Goal: Information Seeking & Learning: Learn about a topic

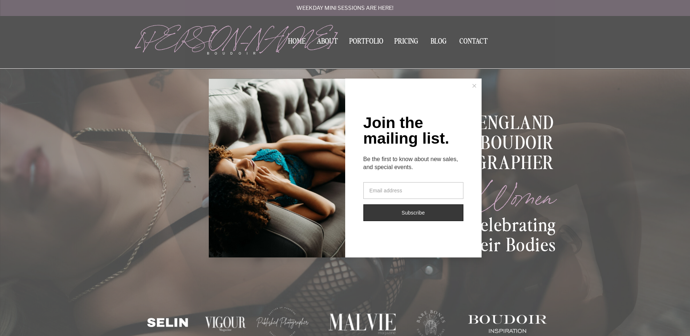
click at [475, 86] on icon at bounding box center [475, 86] width 4 height 4
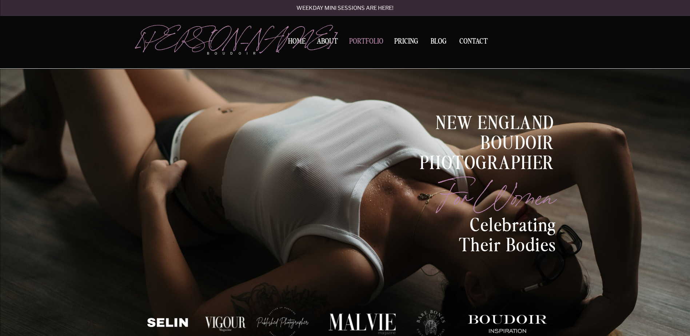
click at [363, 41] on nav "Portfolio" at bounding box center [366, 43] width 39 height 10
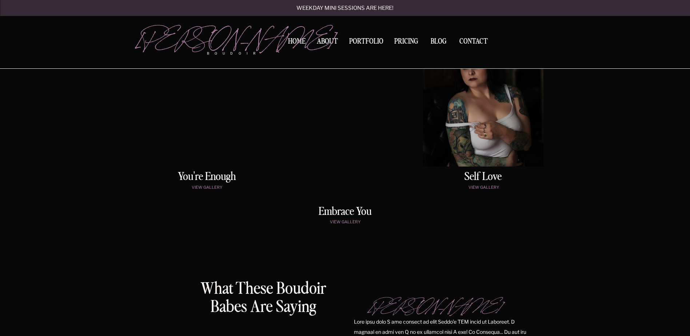
scroll to position [374, 0]
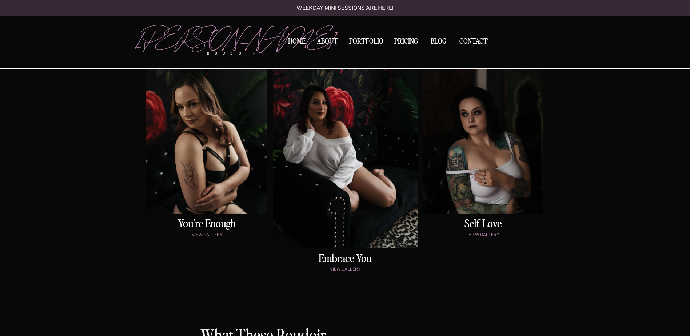
click at [220, 173] on div at bounding box center [206, 128] width 121 height 171
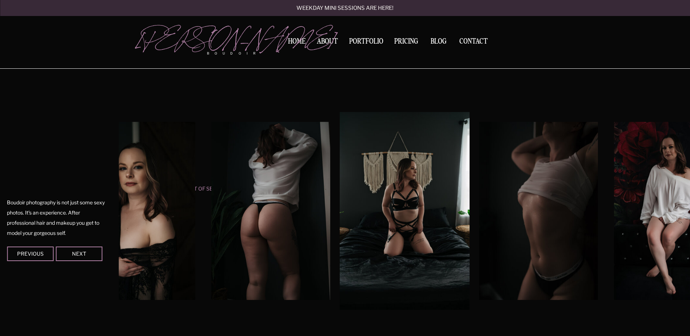
scroll to position [606, 0]
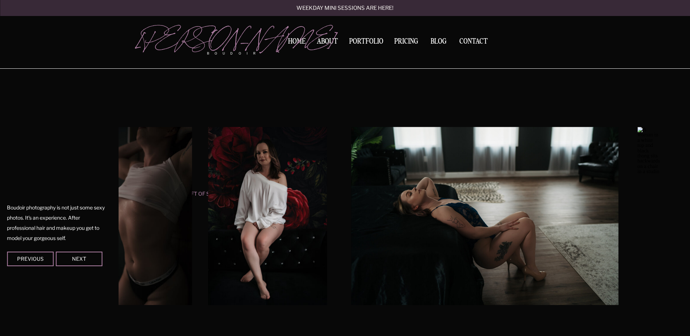
click at [208, 198] on img at bounding box center [267, 216] width 119 height 178
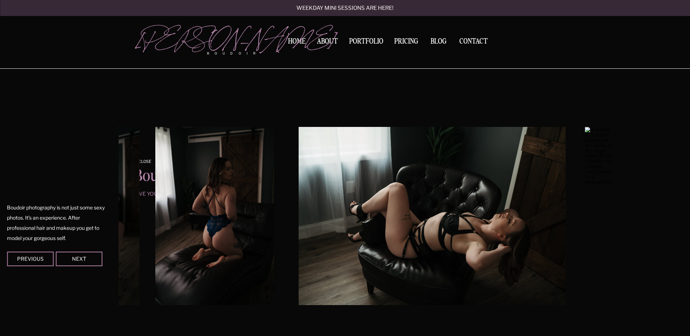
click at [40, 191] on div "Contact BLOG Pricing Portfolio About Home boudoir [GEOGRAPHIC_DATA][PERSON_NAME…" at bounding box center [345, 301] width 690 height 1815
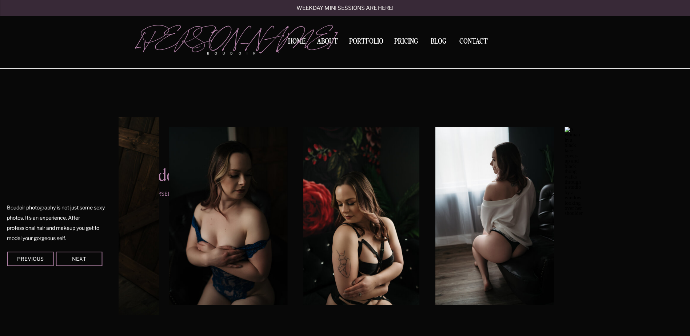
click at [112, 204] on div "Contact BLOG Pricing Portfolio About Home boudoir [GEOGRAPHIC_DATA][PERSON_NAME…" at bounding box center [345, 301] width 690 height 1815
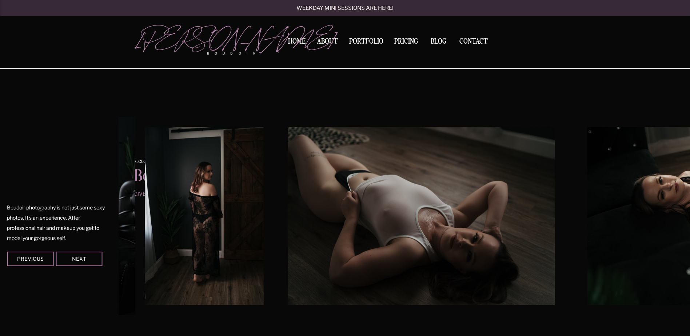
click at [145, 204] on img at bounding box center [204, 216] width 119 height 178
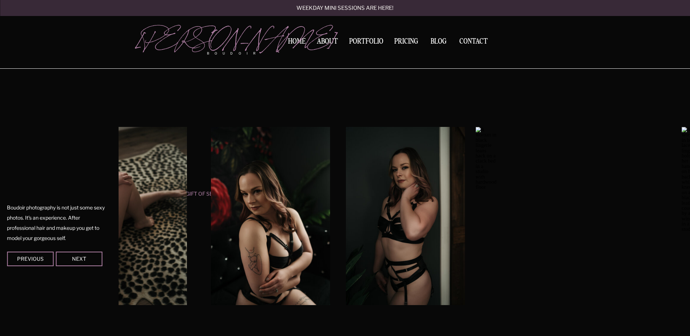
click at [0, 186] on html "Contact BLOG Pricing Portfolio About Home boudoir [GEOGRAPHIC_DATA][PERSON_NAME…" at bounding box center [345, 301] width 690 height 1815
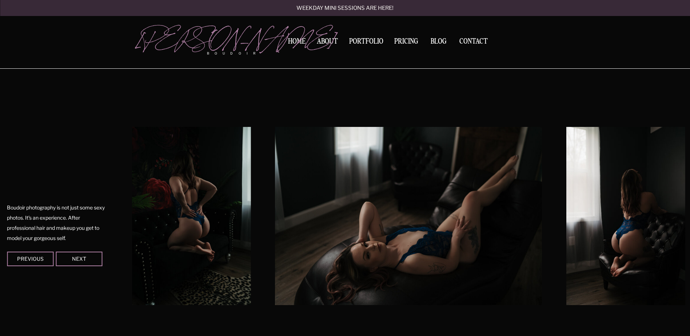
click at [0, 178] on html "Contact BLOG Pricing Portfolio About Home boudoir [GEOGRAPHIC_DATA][PERSON_NAME…" at bounding box center [345, 301] width 690 height 1815
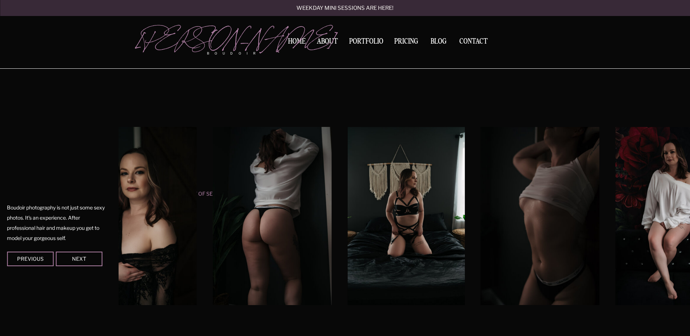
click at [0, 182] on html "Contact BLOG Pricing Portfolio About Home boudoir [GEOGRAPHIC_DATA][PERSON_NAME…" at bounding box center [345, 301] width 690 height 1815
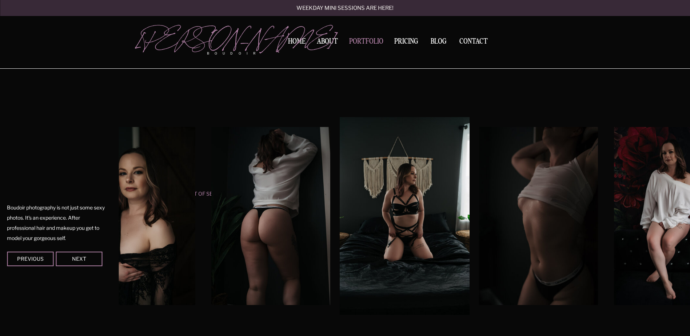
click at [364, 44] on nav "Portfolio" at bounding box center [366, 43] width 39 height 10
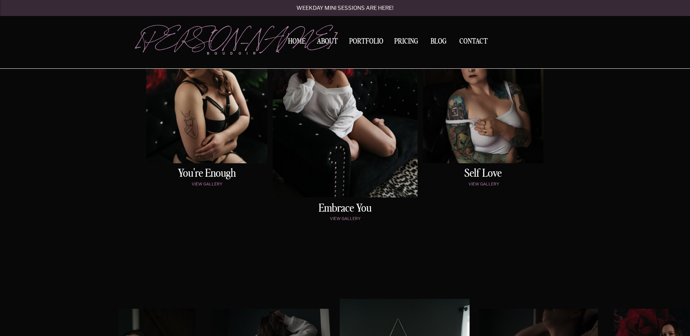
click at [343, 138] on div at bounding box center [345, 95] width 145 height 206
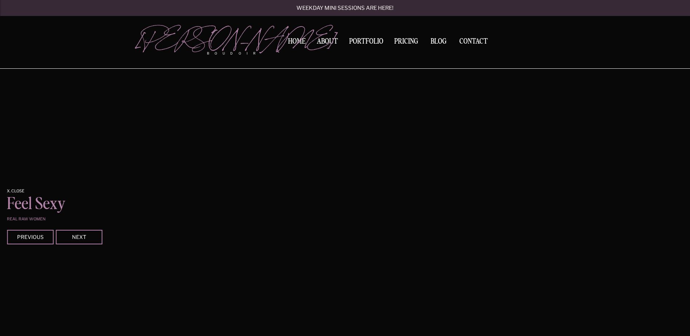
scroll to position [901, 0]
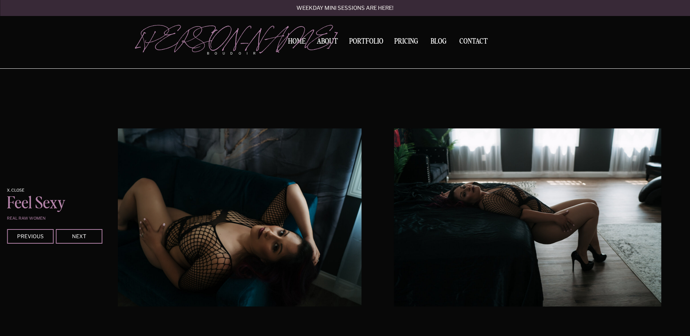
click at [111, 221] on div "Contact BLOG Pricing Portfolio About Home boudoir [GEOGRAPHIC_DATA][PERSON_NAME…" at bounding box center [345, 154] width 690 height 2110
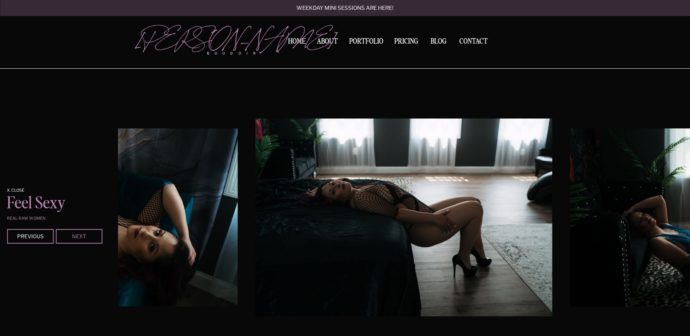
click at [69, 234] on div "Next" at bounding box center [79, 236] width 44 height 4
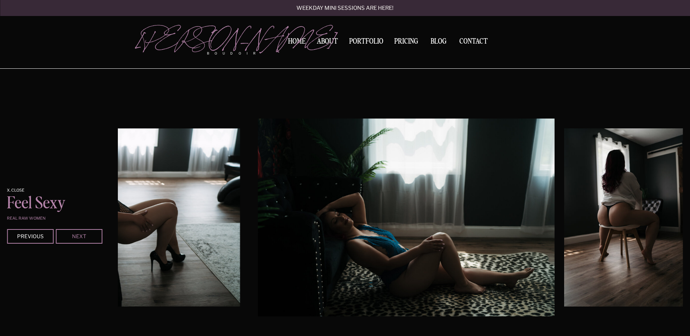
click at [69, 234] on div "Next" at bounding box center [79, 236] width 44 height 4
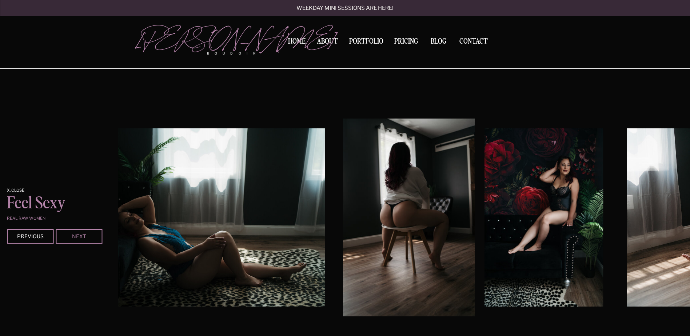
click at [69, 234] on div "Next" at bounding box center [79, 236] width 44 height 4
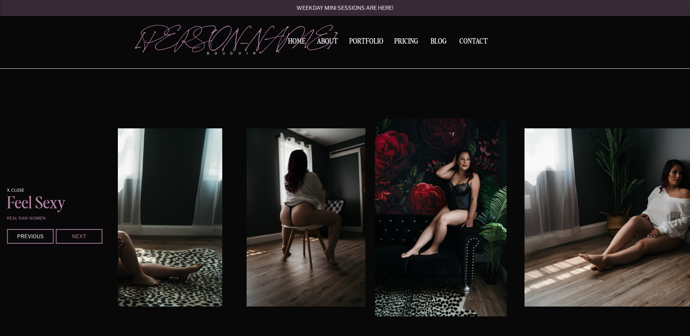
click at [69, 234] on div "Next" at bounding box center [79, 236] width 44 height 4
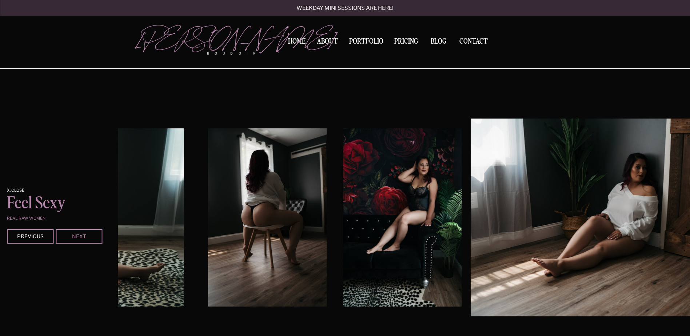
click at [69, 234] on div "Next" at bounding box center [79, 236] width 44 height 4
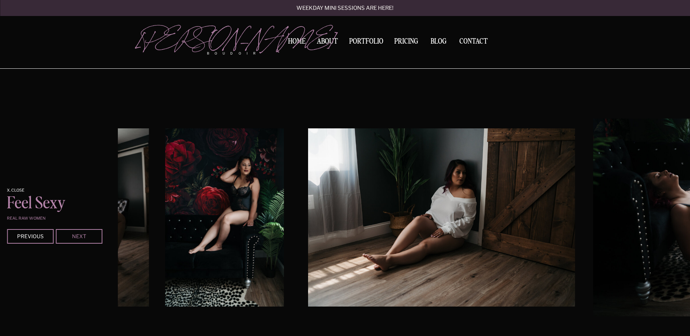
click at [69, 234] on div "Next" at bounding box center [79, 236] width 44 height 4
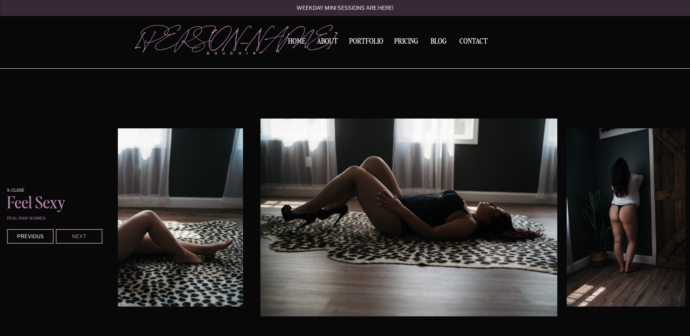
click at [69, 234] on div "Next" at bounding box center [79, 236] width 44 height 4
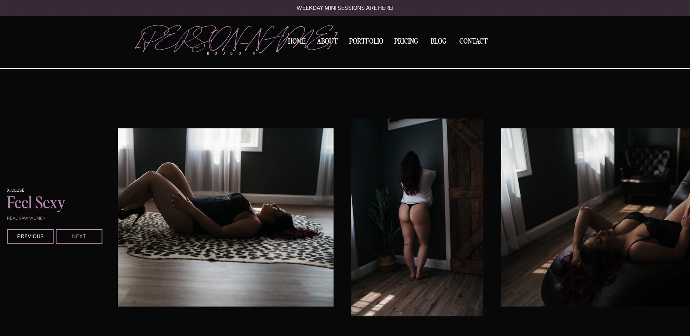
click at [69, 234] on div "Next" at bounding box center [79, 236] width 44 height 4
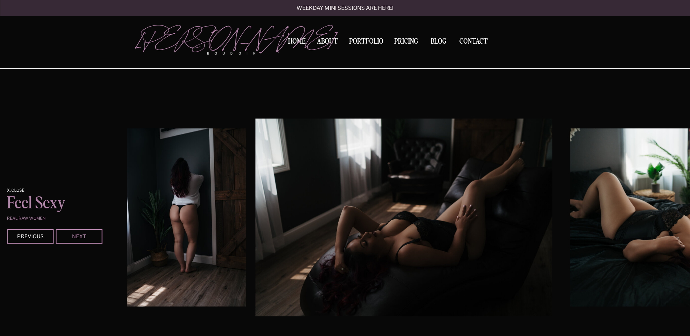
click at [74, 236] on div "Next" at bounding box center [79, 236] width 44 height 4
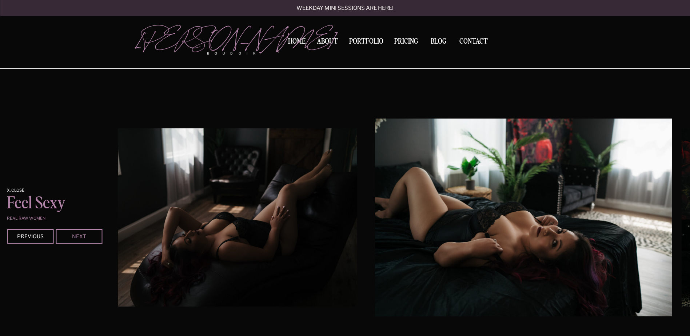
click at [74, 236] on div "Next" at bounding box center [79, 236] width 44 height 4
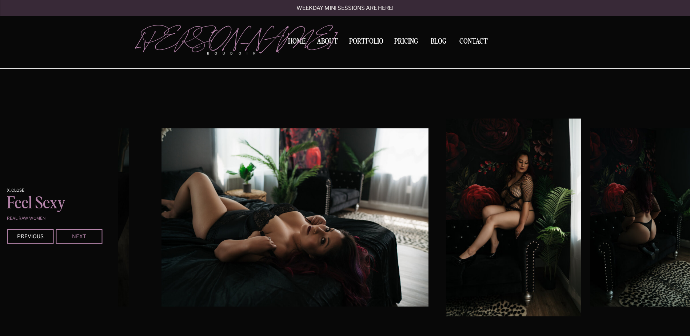
click at [74, 236] on div "Next" at bounding box center [79, 236] width 44 height 4
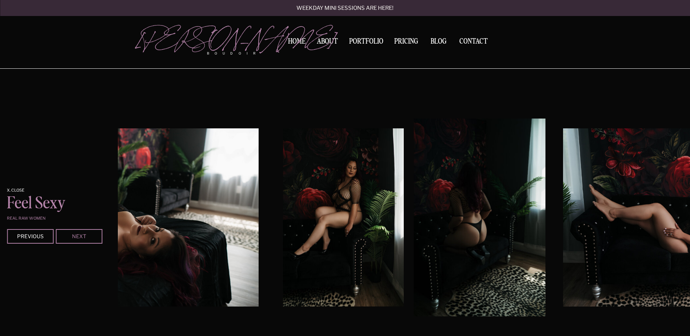
click at [74, 236] on div "Next" at bounding box center [79, 236] width 44 height 4
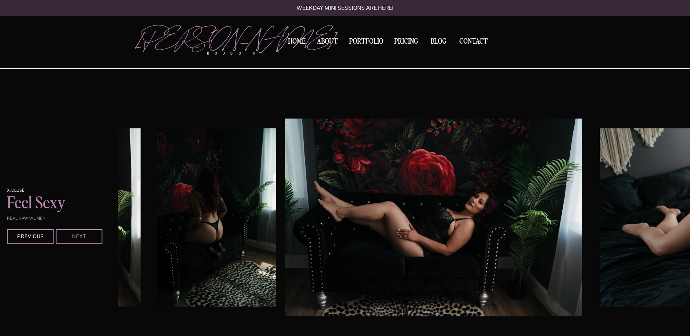
click at [74, 236] on div "Next" at bounding box center [79, 236] width 44 height 4
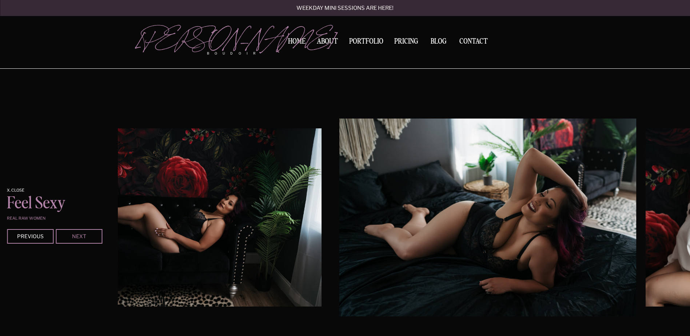
click at [74, 236] on div "Next" at bounding box center [79, 236] width 44 height 4
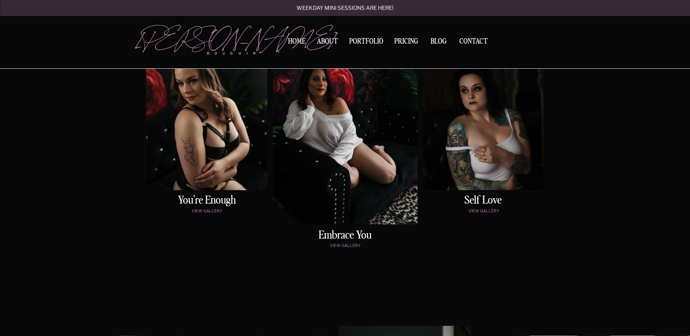
scroll to position [392, 0]
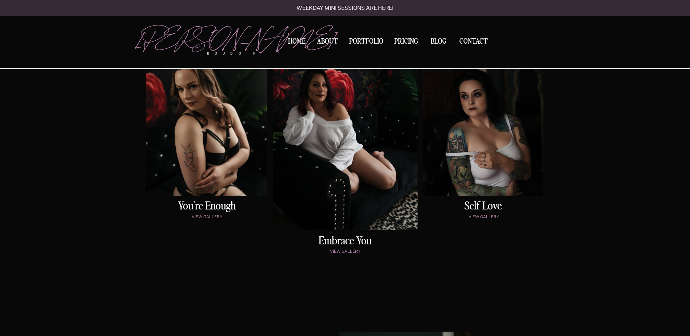
click at [478, 137] on div at bounding box center [483, 110] width 120 height 171
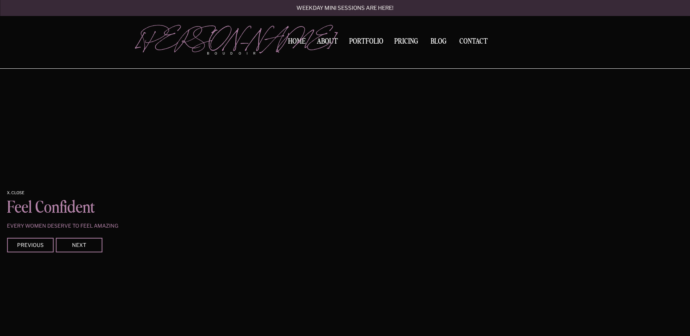
scroll to position [1196, 0]
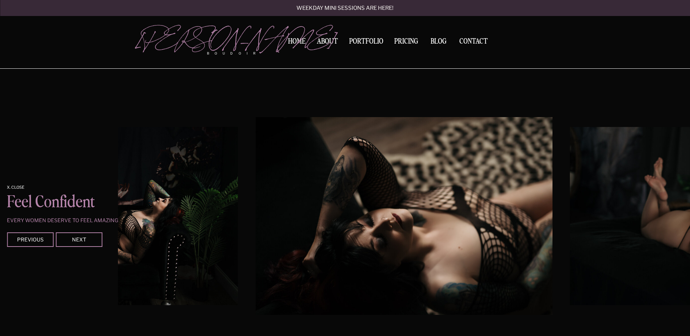
click at [85, 236] on div at bounding box center [79, 239] width 47 height 15
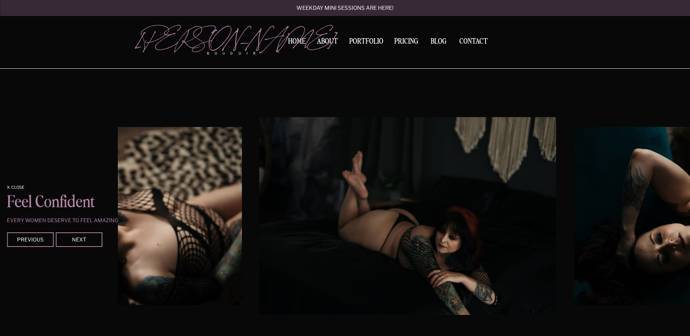
click at [85, 236] on div at bounding box center [79, 239] width 47 height 15
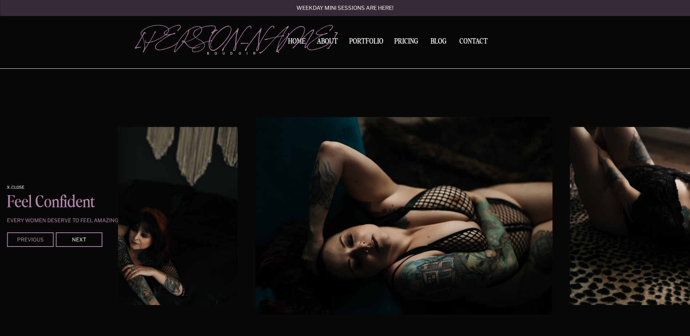
click at [35, 239] on div "Previous" at bounding box center [30, 239] width 44 height 4
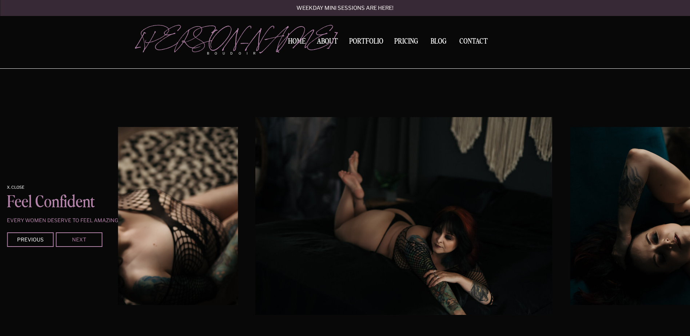
click at [76, 238] on div "Next" at bounding box center [79, 239] width 44 height 4
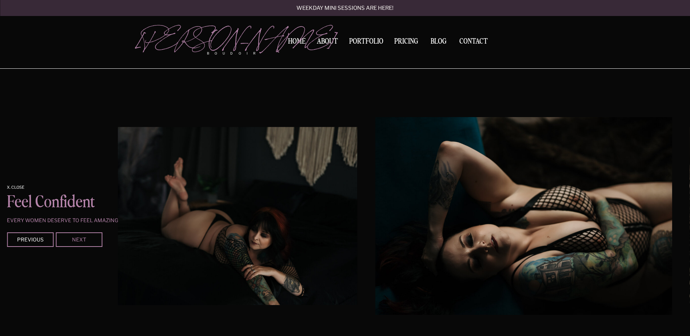
click at [76, 238] on div "Next" at bounding box center [79, 239] width 44 height 4
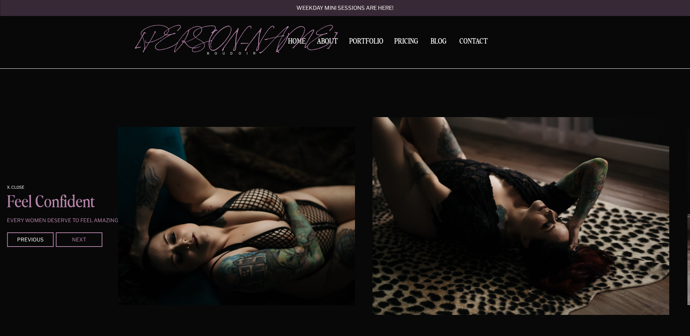
click at [76, 238] on div "Next" at bounding box center [79, 239] width 44 height 4
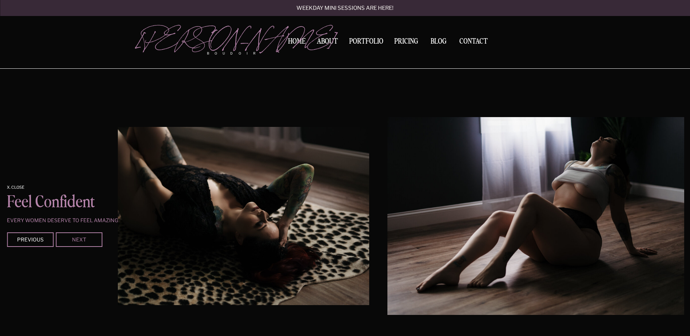
click at [76, 238] on div "Next" at bounding box center [79, 239] width 44 height 4
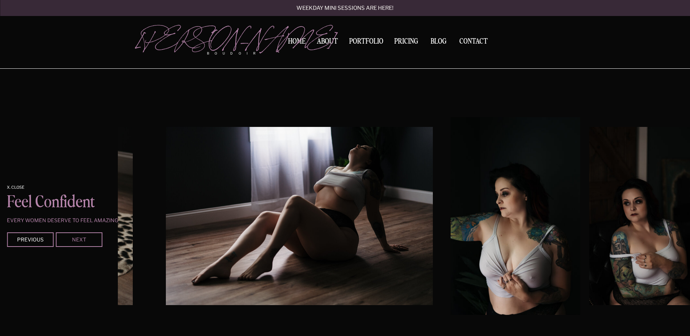
click at [76, 238] on div "Next" at bounding box center [79, 239] width 44 height 4
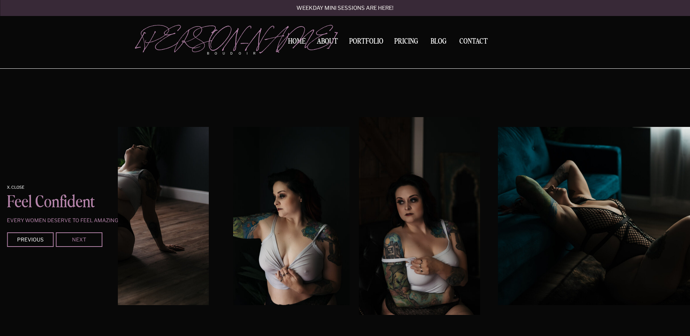
click at [76, 238] on div "Next" at bounding box center [79, 239] width 44 height 4
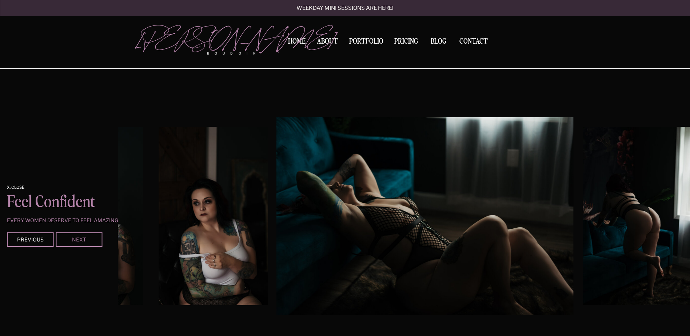
click at [76, 238] on div "Next" at bounding box center [79, 239] width 44 height 4
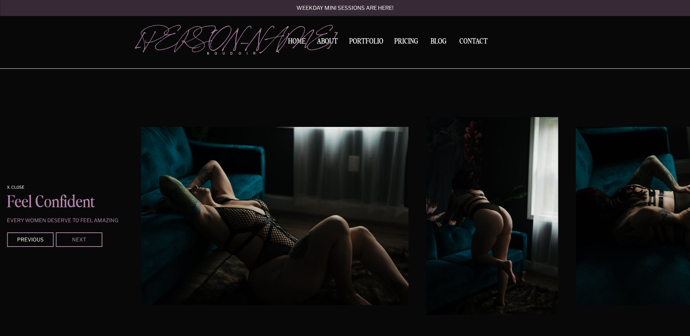
click at [76, 238] on div "Next" at bounding box center [79, 239] width 44 height 4
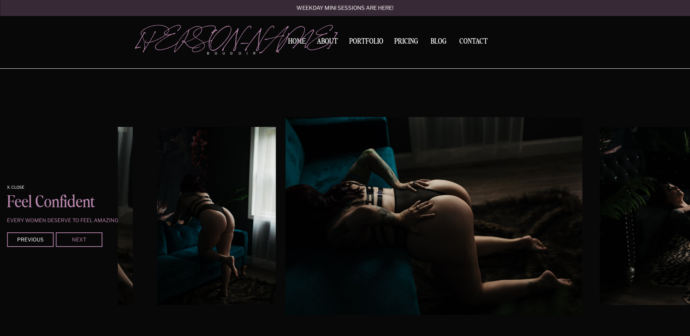
click at [76, 238] on div "Next" at bounding box center [79, 239] width 44 height 4
